Goal: Find specific page/section: Find specific page/section

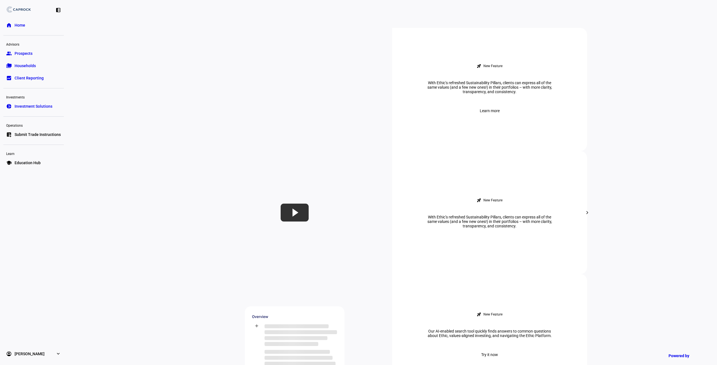
scroll to position [184, 0]
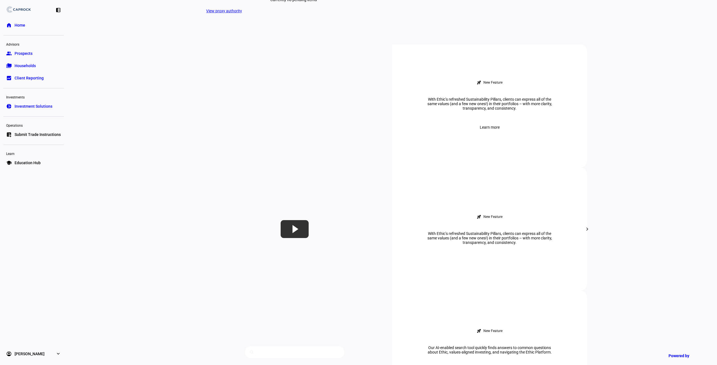
click at [35, 69] on link "folder_copy Households" at bounding box center [33, 65] width 60 height 11
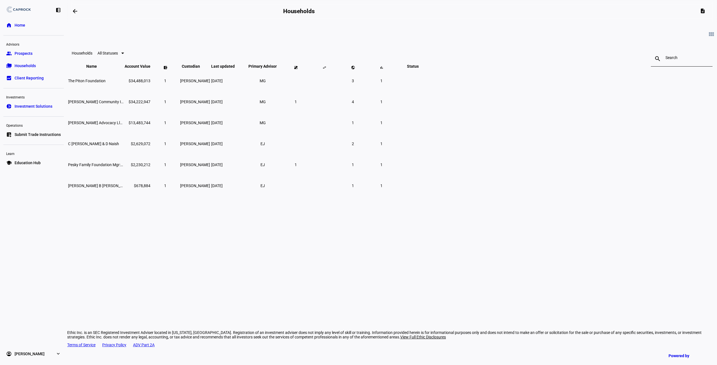
click at [34, 81] on link "bid_landscape Client Reporting" at bounding box center [33, 78] width 60 height 11
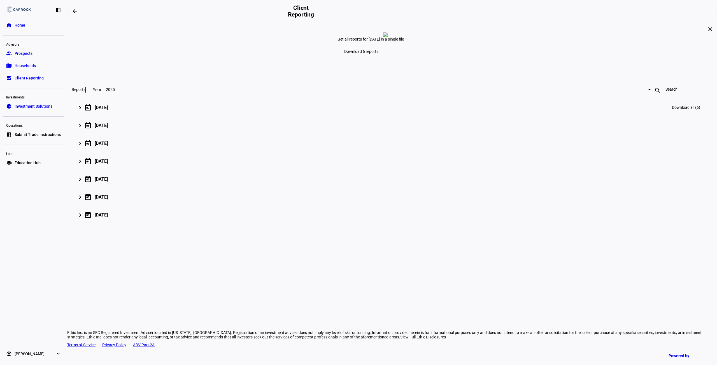
click at [83, 111] on mat-icon "keyboard_arrow_right" at bounding box center [80, 107] width 7 height 7
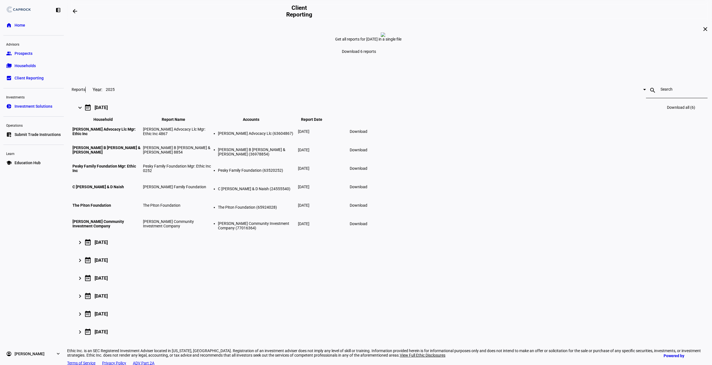
click at [83, 111] on mat-icon "keyboard_arrow_right" at bounding box center [80, 107] width 7 height 7
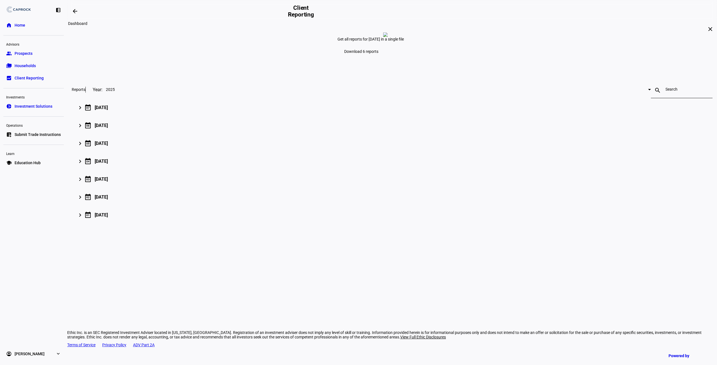
click at [73, 11] on span at bounding box center [74, 10] width 13 height 13
